Goal: Information Seeking & Learning: Learn about a topic

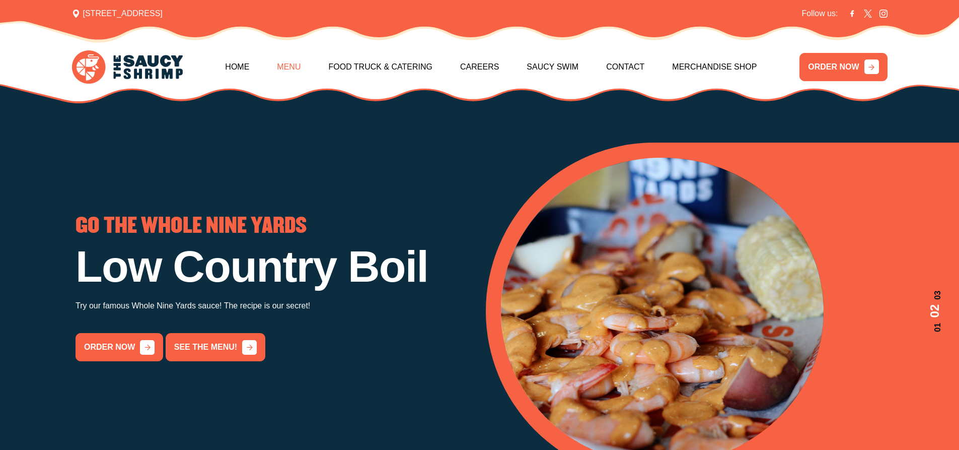
click at [292, 72] on link "Menu" at bounding box center [289, 66] width 24 height 43
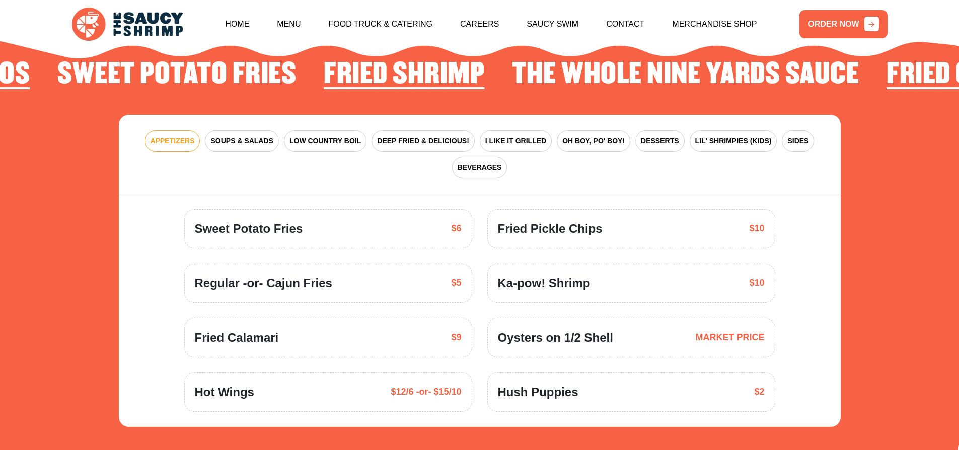
scroll to position [1479, 0]
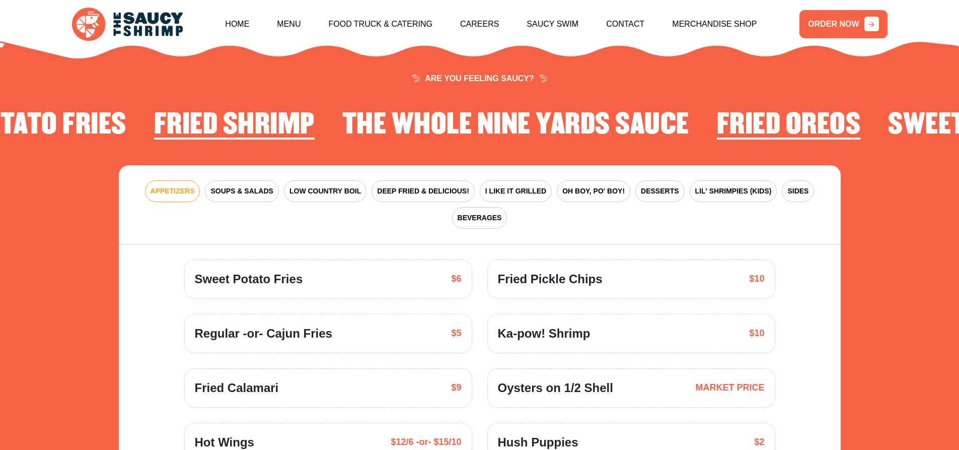
drag, startPoint x: 319, startPoint y: 176, endPoint x: 331, endPoint y: 197, distance: 24.4
click at [320, 186] on span "LOW COUNTRY BOIL" at bounding box center [326, 191] width 72 height 11
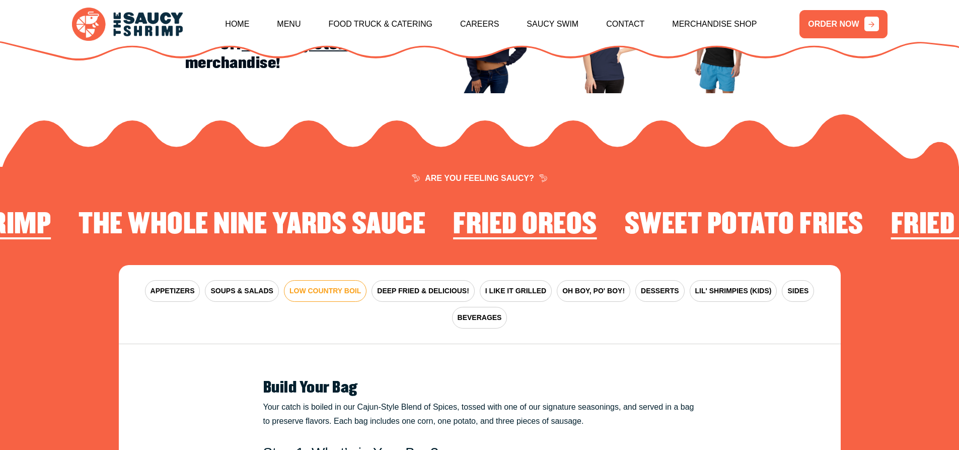
scroll to position [1378, 0]
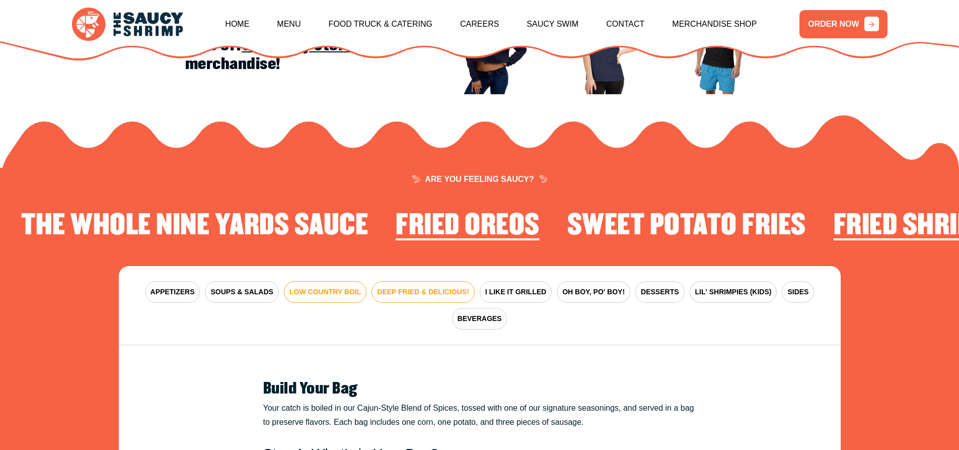
click at [425, 287] on span "DEEP FRIED & DELICIOUS!" at bounding box center [423, 292] width 92 height 11
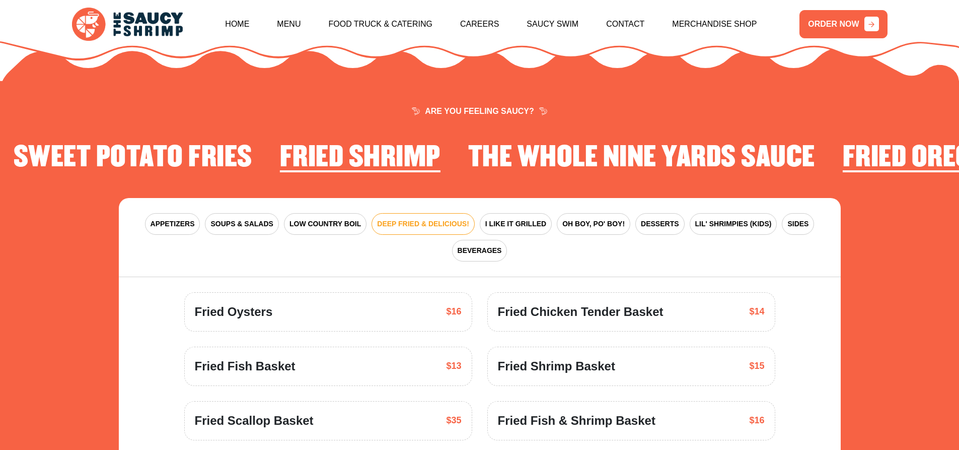
scroll to position [1429, 0]
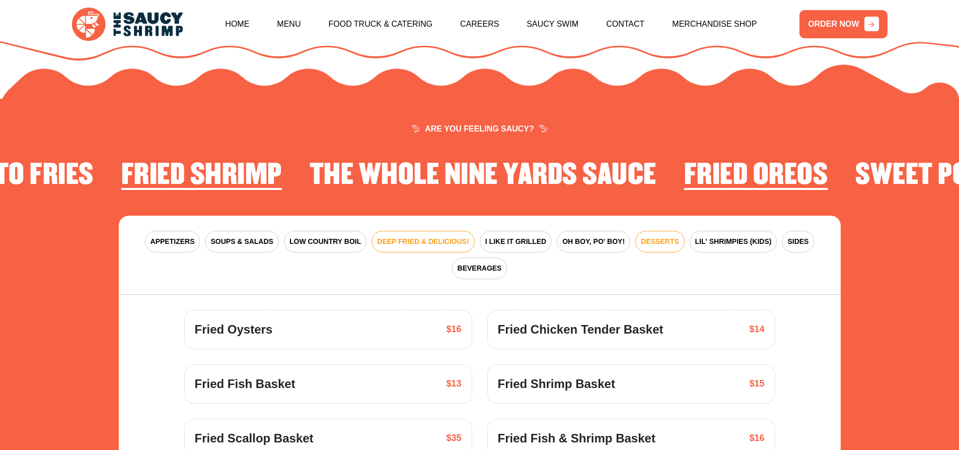
click at [653, 236] on span "DESSERTS" at bounding box center [660, 241] width 38 height 11
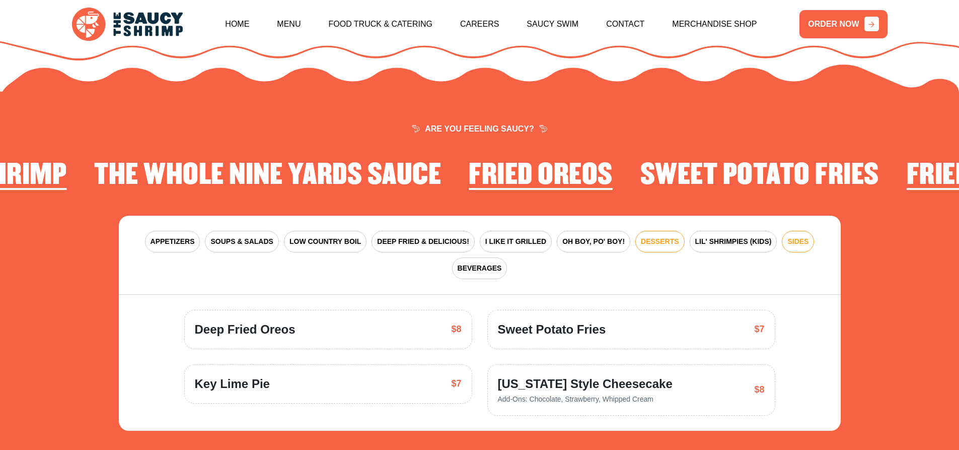
click at [806, 235] on button "SIDES" at bounding box center [798, 242] width 32 height 22
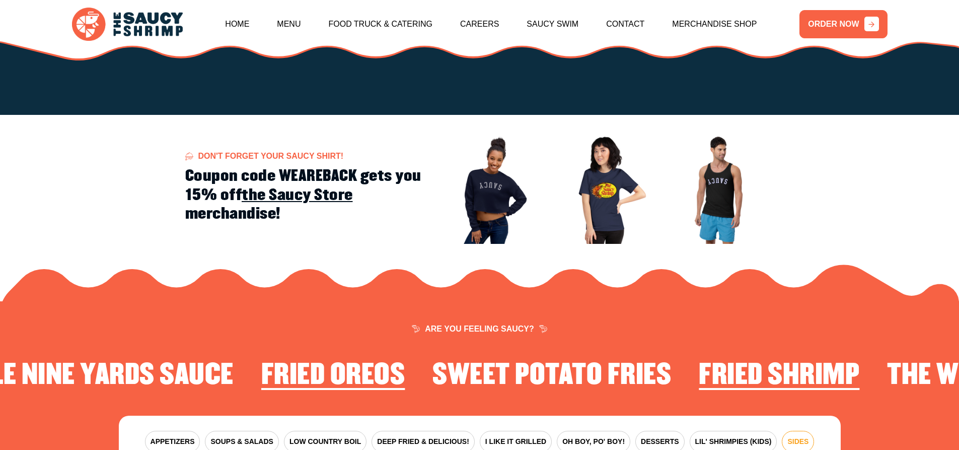
scroll to position [1076, 0]
